Goal: Transaction & Acquisition: Purchase product/service

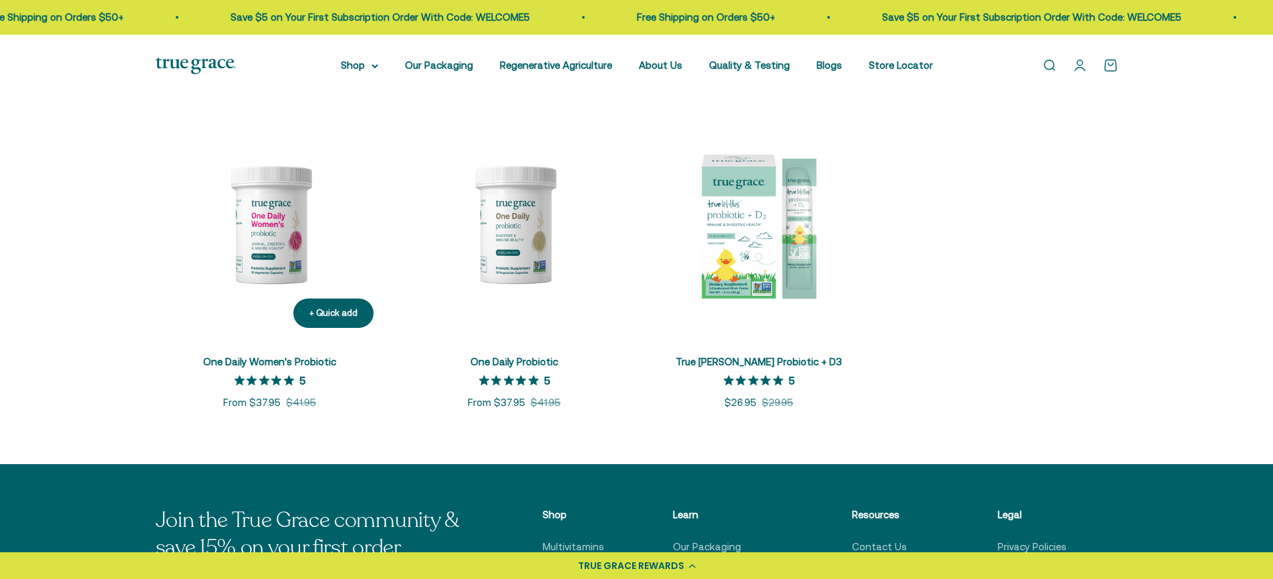
click at [283, 221] on img at bounding box center [270, 224] width 229 height 229
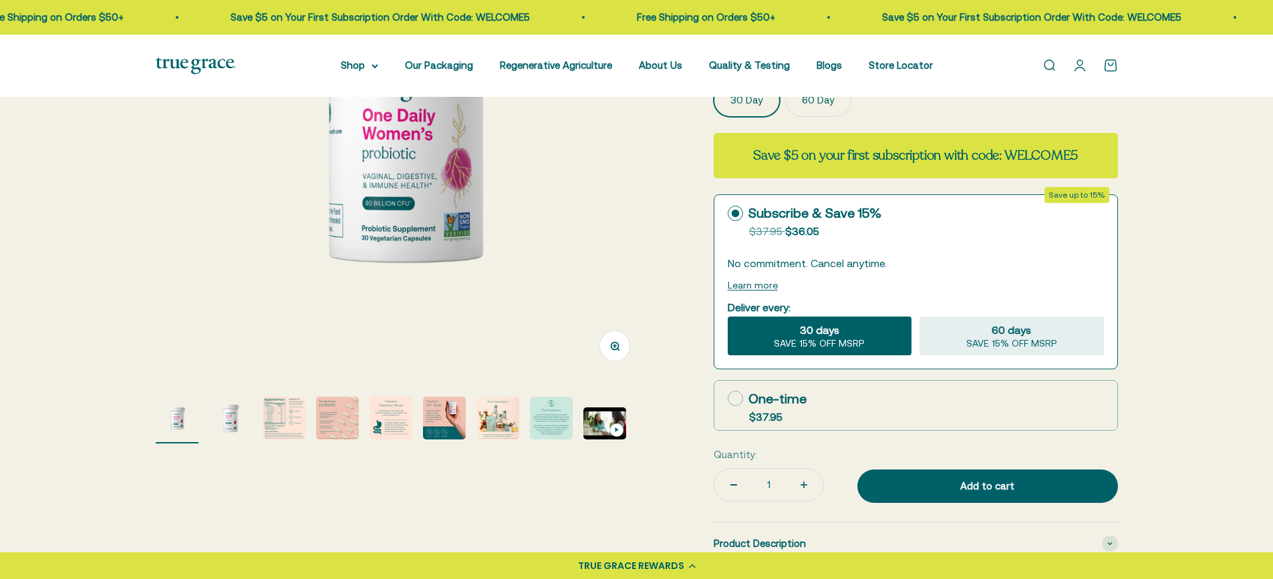
scroll to position [267, 0]
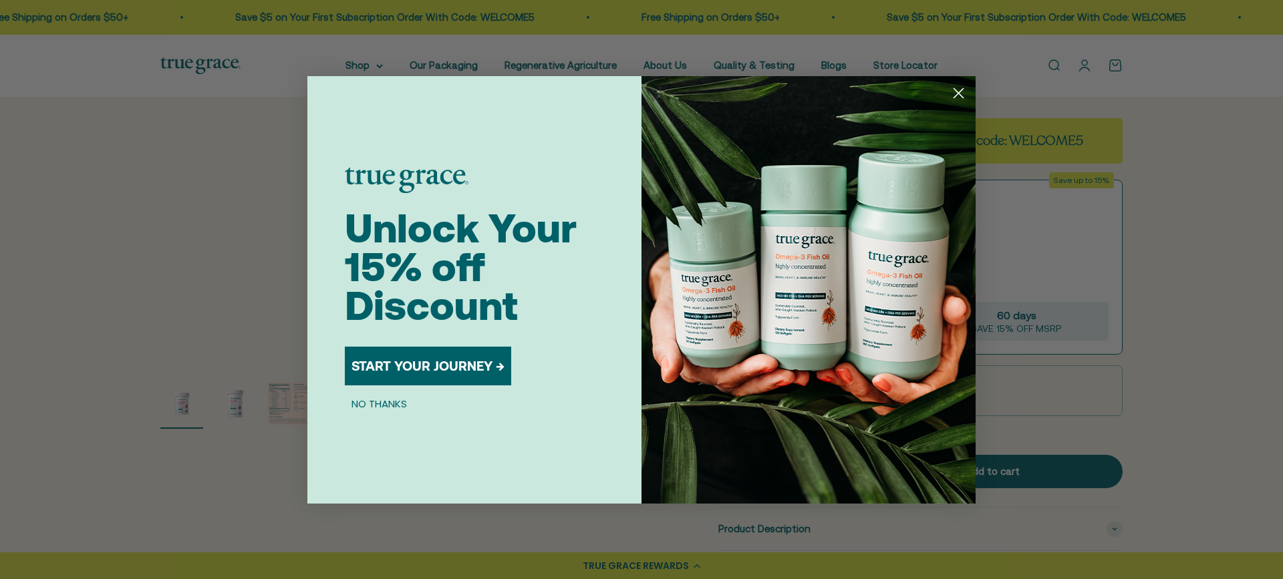
click at [953, 98] on circle "Close dialog" at bounding box center [959, 93] width 22 height 22
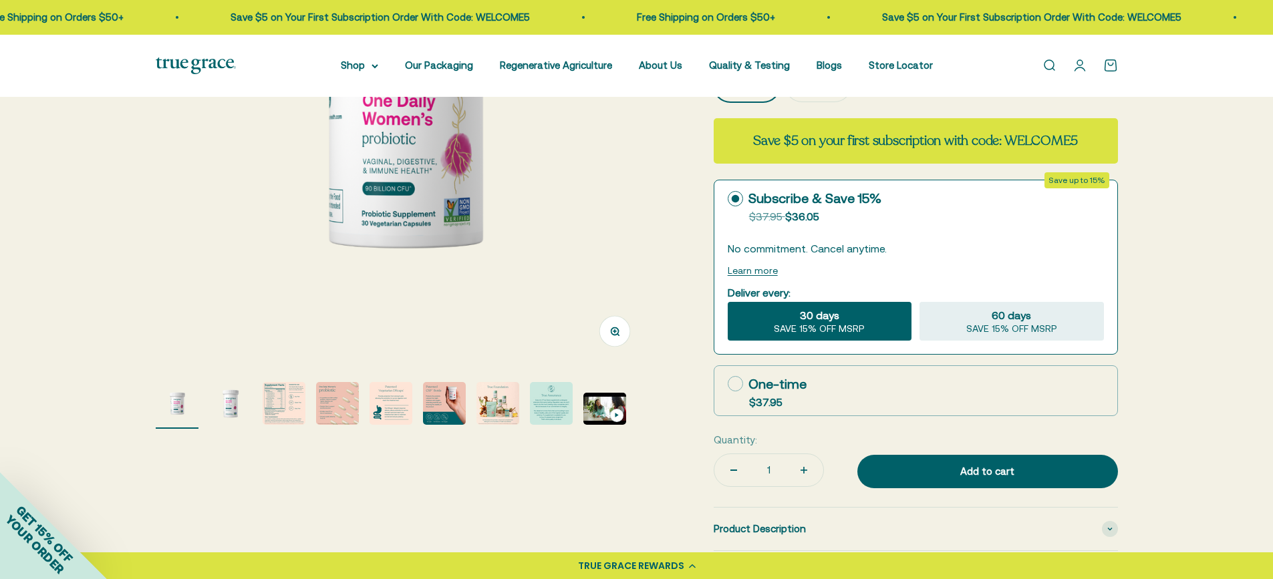
click at [245, 398] on img "Go to item 2" at bounding box center [230, 403] width 43 height 43
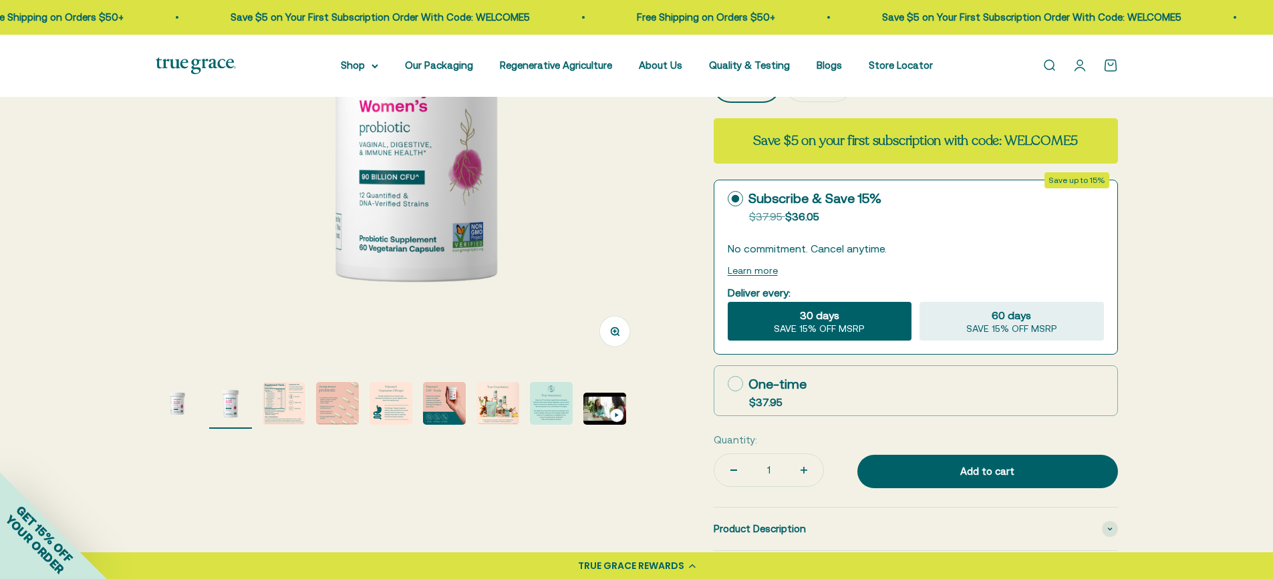
scroll to position [0, 510]
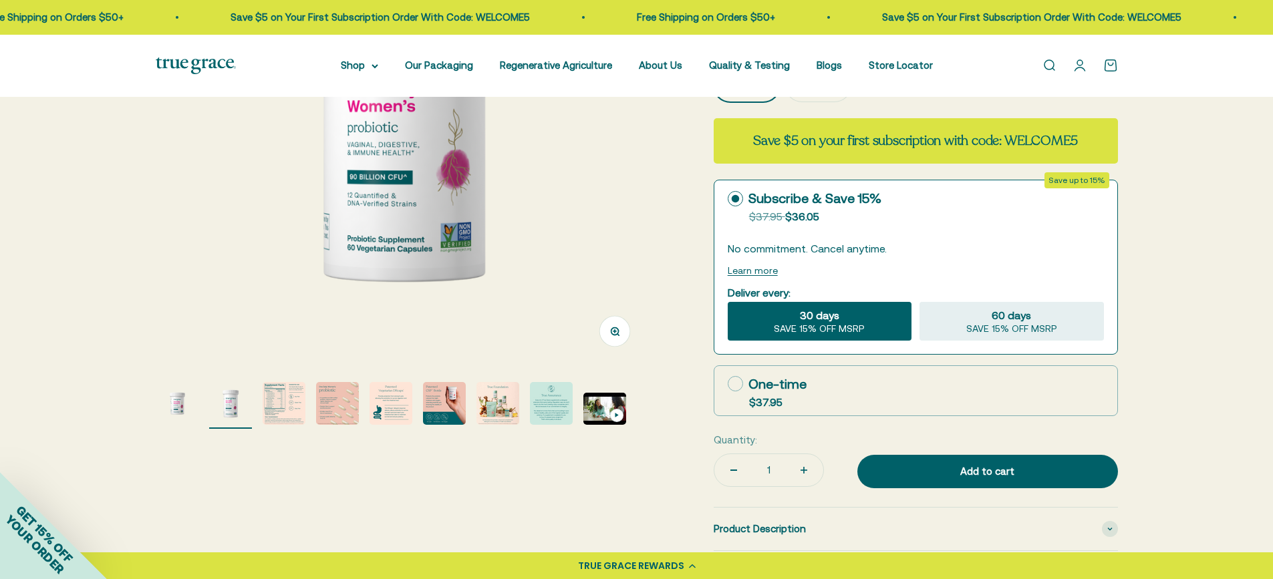
click at [277, 403] on img "Go to item 3" at bounding box center [284, 403] width 43 height 43
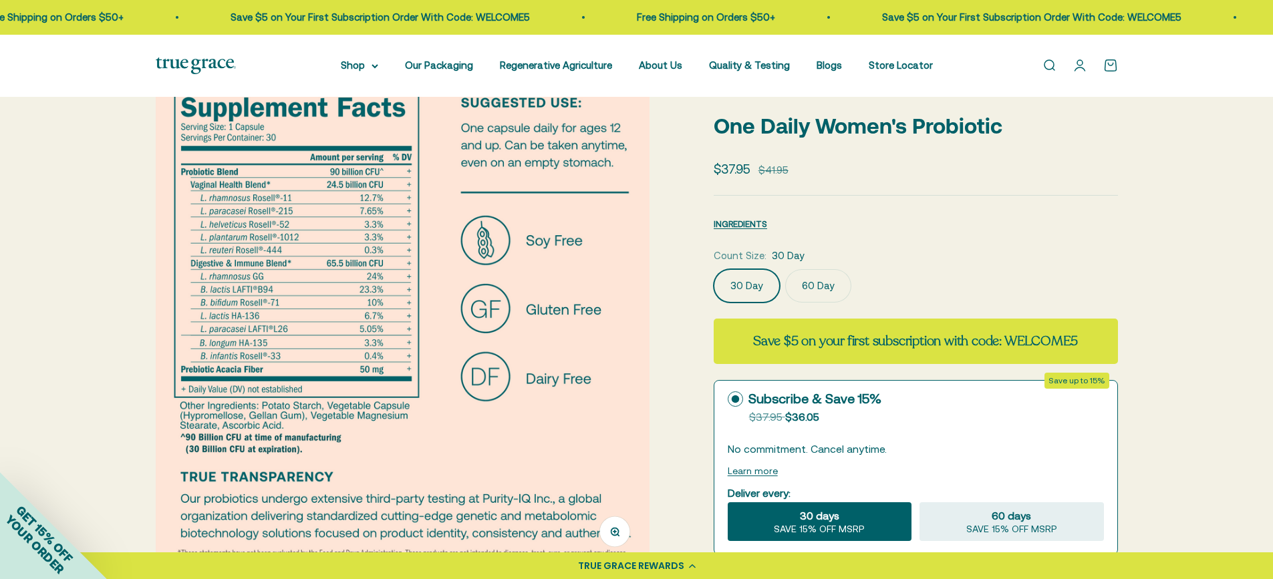
scroll to position [0, 0]
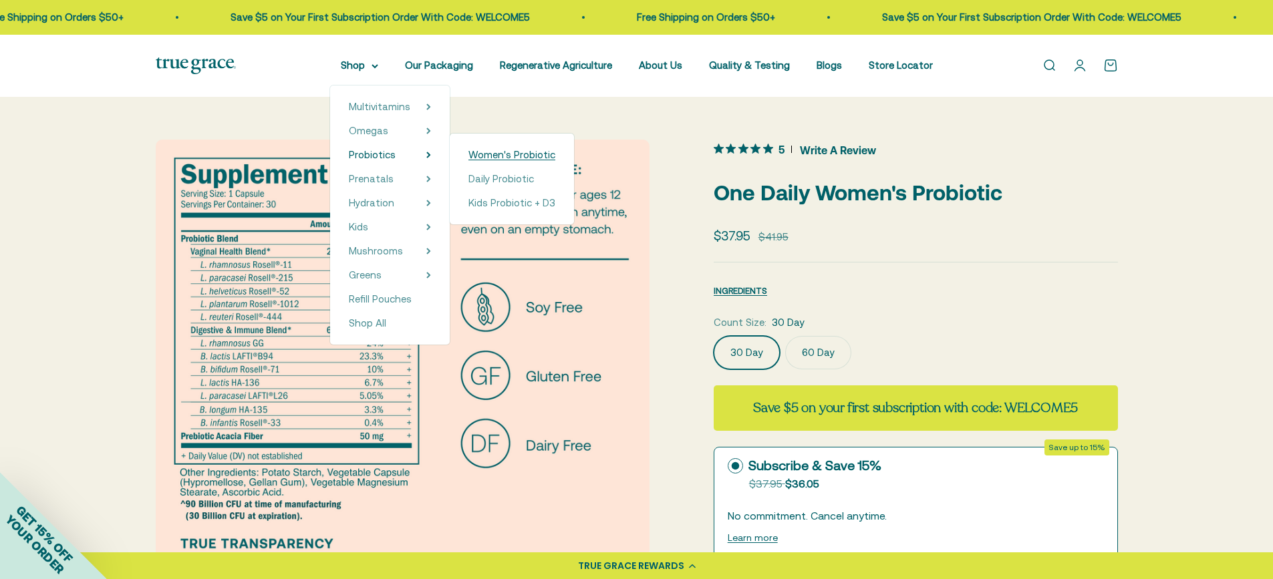
click at [487, 150] on span "Women's Probiotic" at bounding box center [512, 154] width 87 height 11
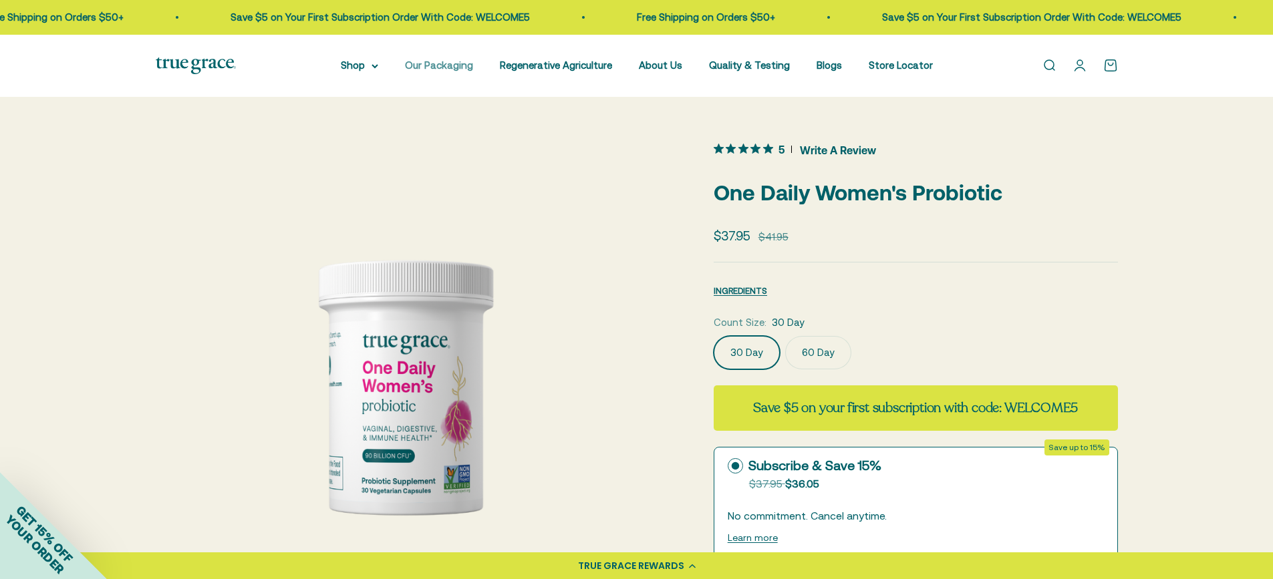
click at [429, 69] on link "Our Packaging" at bounding box center [439, 64] width 68 height 11
